Goal: Find contact information: Find contact information

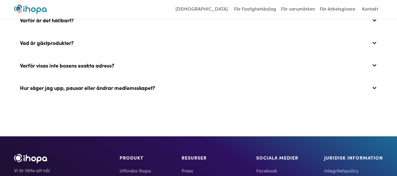
scroll to position [2523, 0]
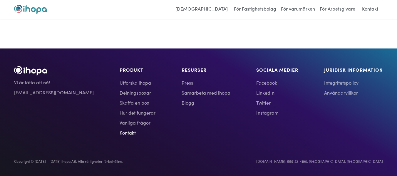
click at [120, 135] on link "Kontakt" at bounding box center [138, 132] width 36 height 7
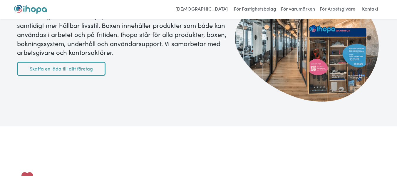
scroll to position [1552, 0]
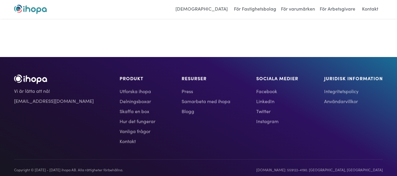
scroll to position [2518, 0]
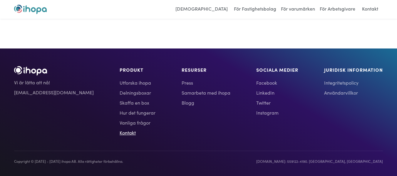
click at [120, 133] on link "Kontakt" at bounding box center [138, 132] width 36 height 7
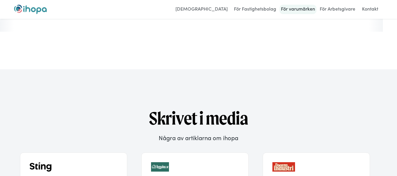
scroll to position [1548, 0]
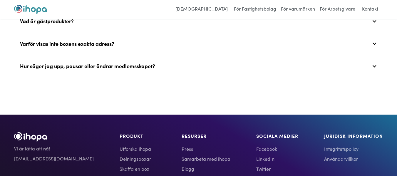
scroll to position [2523, 0]
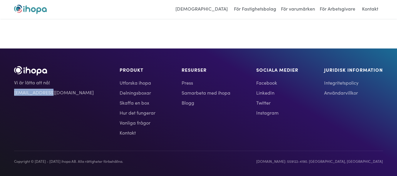
drag, startPoint x: 52, startPoint y: 93, endPoint x: 7, endPoint y: 90, distance: 44.8
click at [7, 90] on div "Vi är lätta att nå! info@ihopa.com PRODUKT Utforska ihopa Delningsboxar Skaffa …" at bounding box center [198, 115] width 397 height 99
copy link "[EMAIL_ADDRESS][DOMAIN_NAME]"
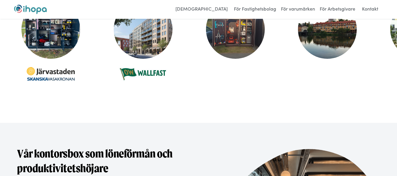
scroll to position [1229, 0]
